Goal: Task Accomplishment & Management: Manage account settings

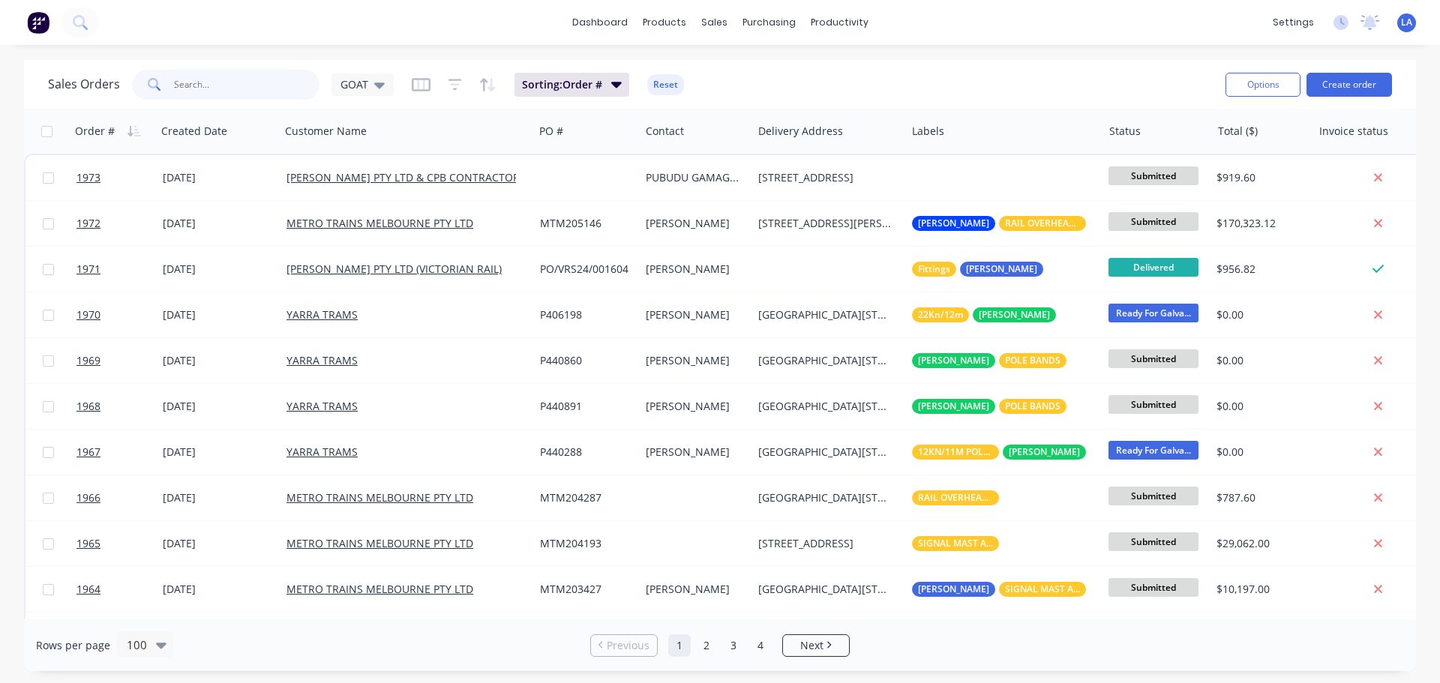
click at [278, 86] on input "text" at bounding box center [247, 85] width 146 height 30
click at [251, 92] on input "text" at bounding box center [247, 85] width 146 height 30
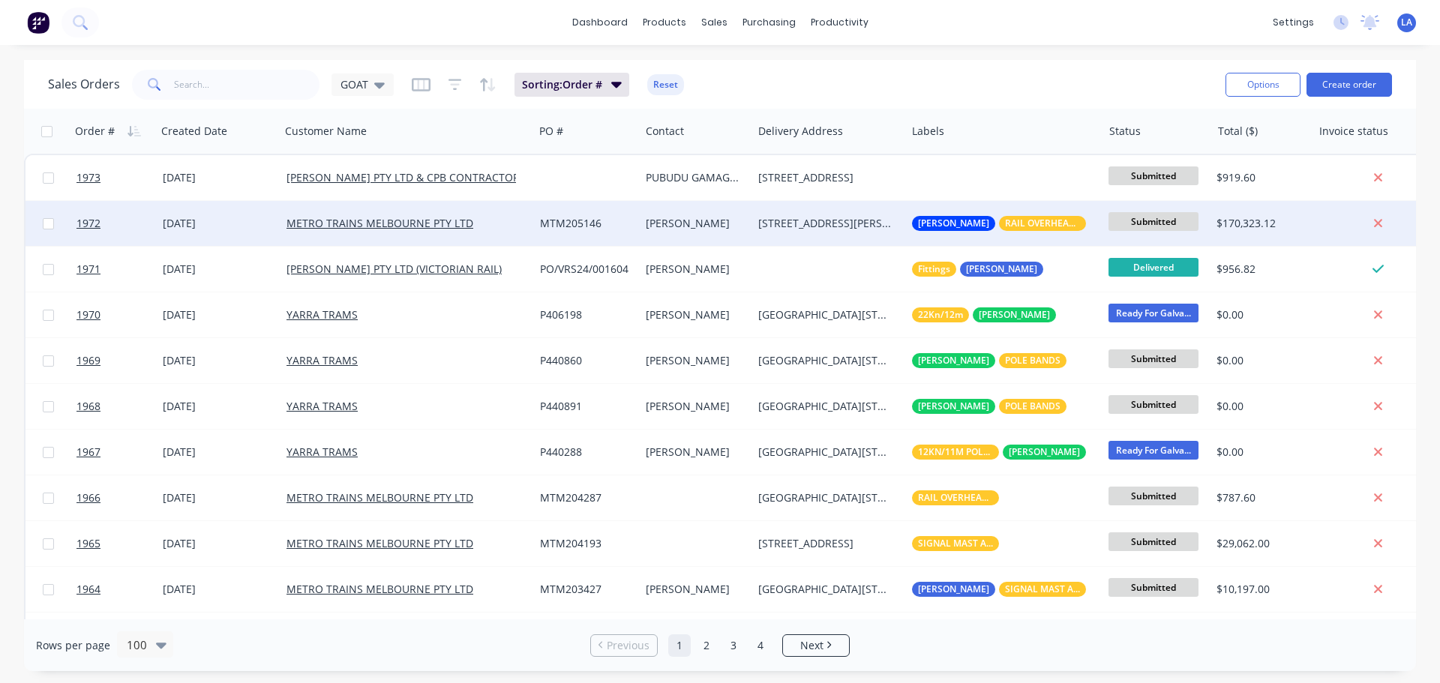
click at [758, 230] on div "[STREET_ADDRESS][PERSON_NAME]" at bounding box center [825, 223] width 135 height 15
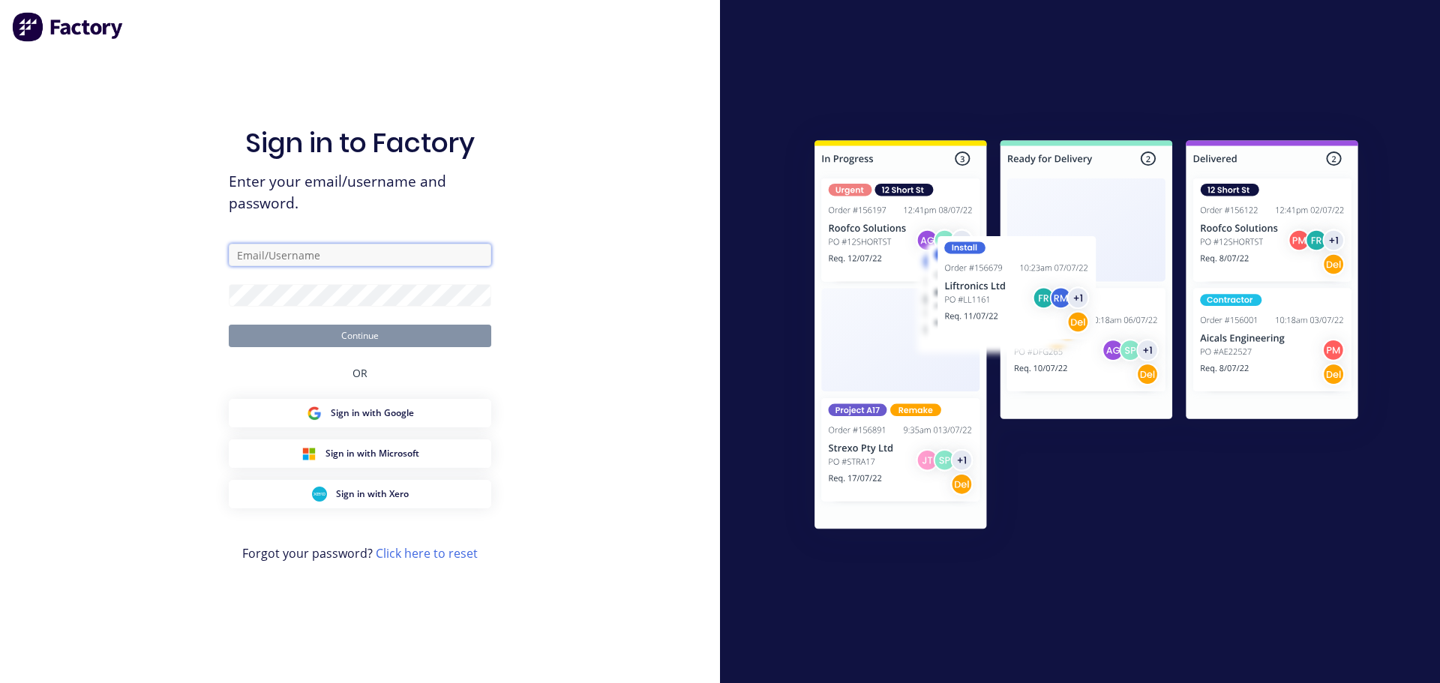
type input "[PERSON_NAME][EMAIL_ADDRESS][DOMAIN_NAME]"
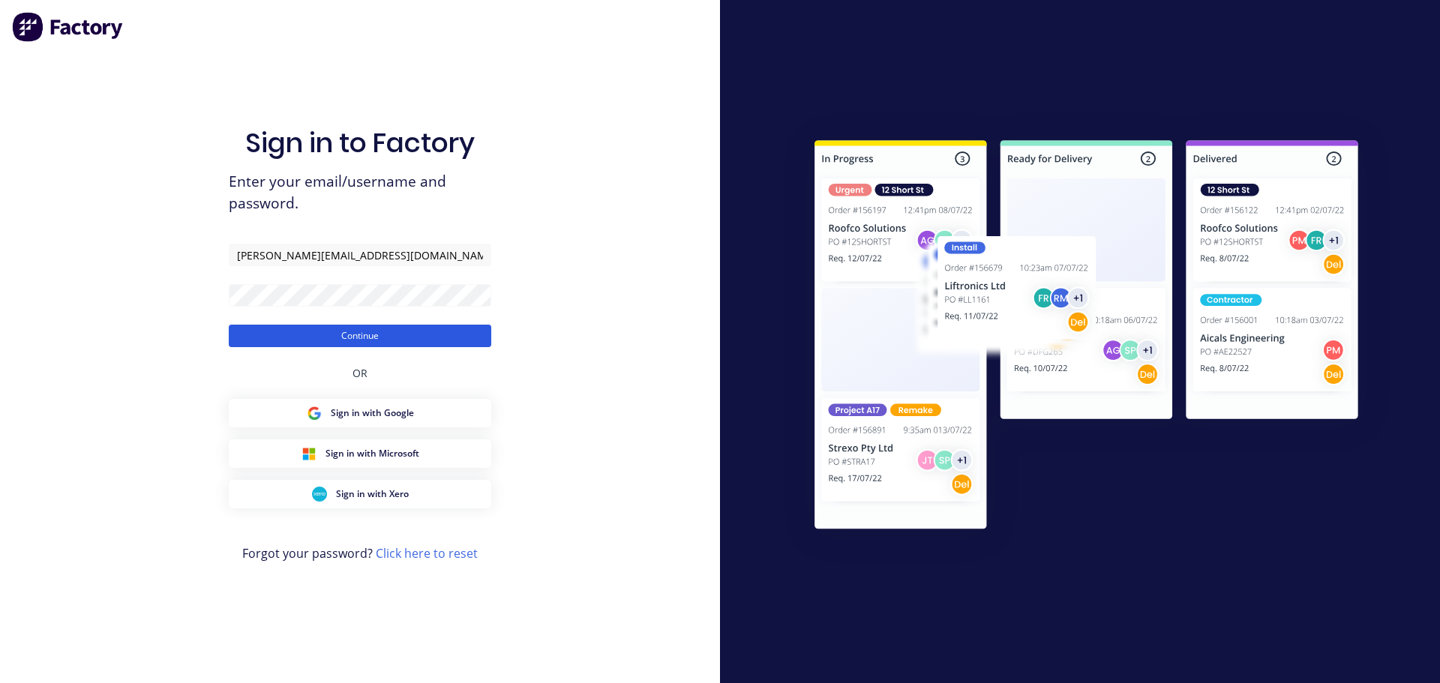
click at [374, 334] on button "Continue" at bounding box center [360, 336] width 263 height 23
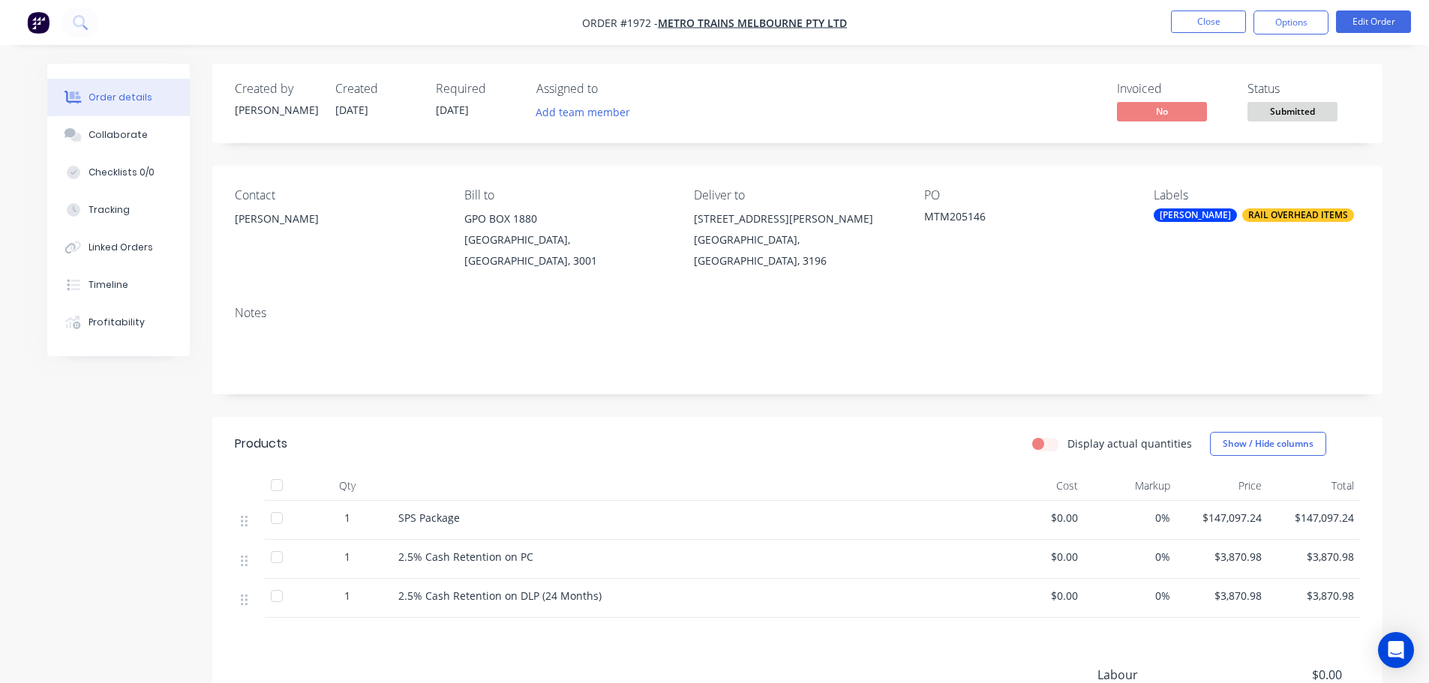
click at [1031, 29] on nav "Order #1972 - METRO TRAINS MELBOURNE PTY LTD Close Options Edit Order" at bounding box center [714, 22] width 1429 height 45
click at [1204, 26] on button "Close" at bounding box center [1208, 22] width 75 height 23
